Goal: Find contact information: Find contact information

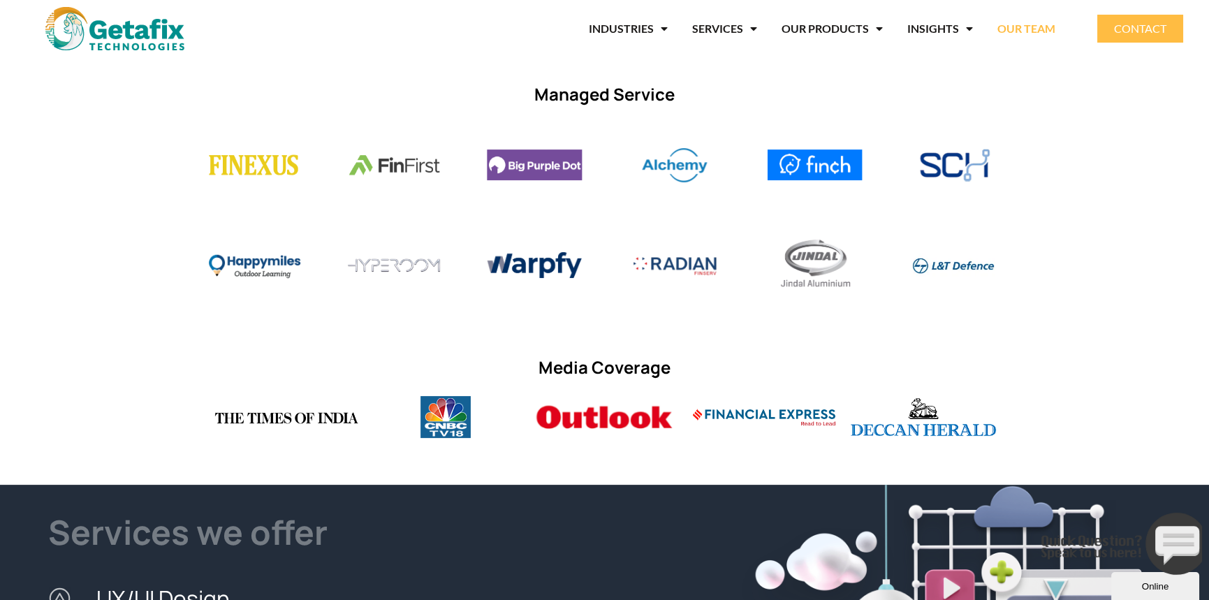
click at [1004, 26] on link "OUR TEAM" at bounding box center [1026, 29] width 58 height 32
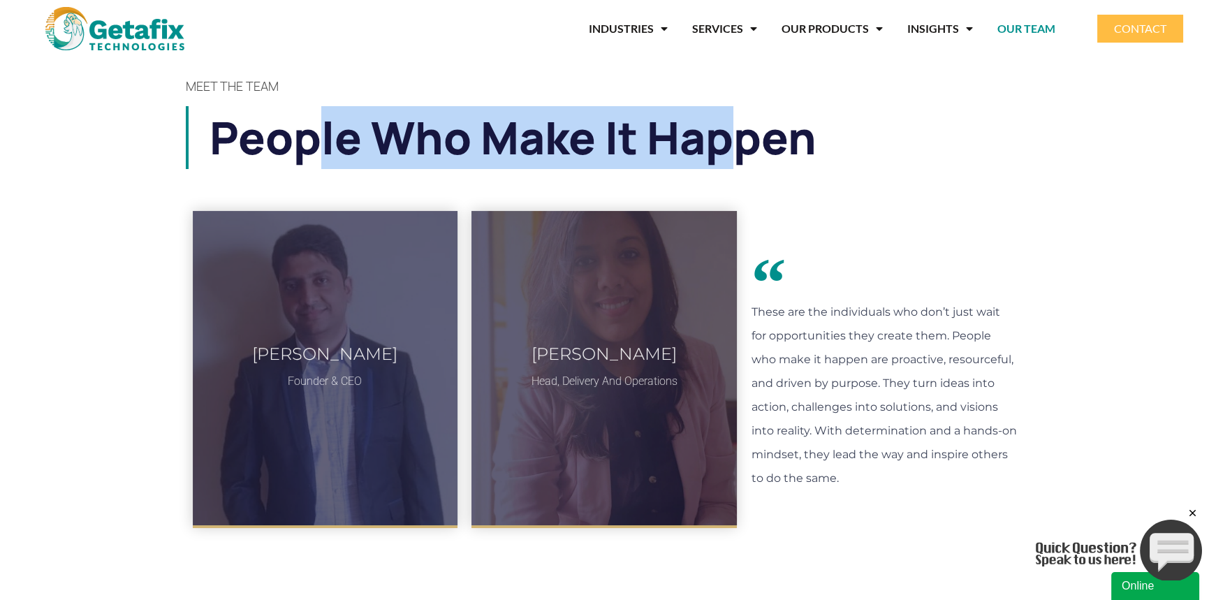
drag, startPoint x: 362, startPoint y: 139, endPoint x: 731, endPoint y: 135, distance: 368.7
click at [731, 135] on h1 "People who make it happen" at bounding box center [616, 137] width 814 height 63
click at [830, 26] on link "OUR PRODUCTS" at bounding box center [831, 29] width 101 height 32
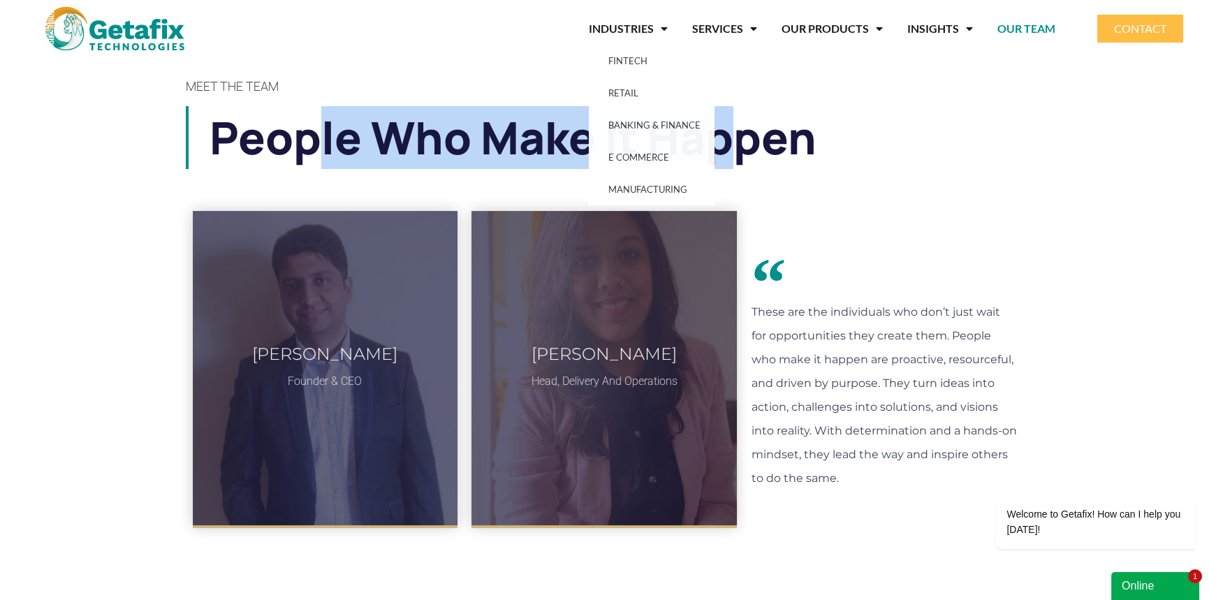
click at [1103, 30] on link "CONTACT" at bounding box center [1140, 29] width 86 height 28
